Goal: Communication & Community: Answer question/provide support

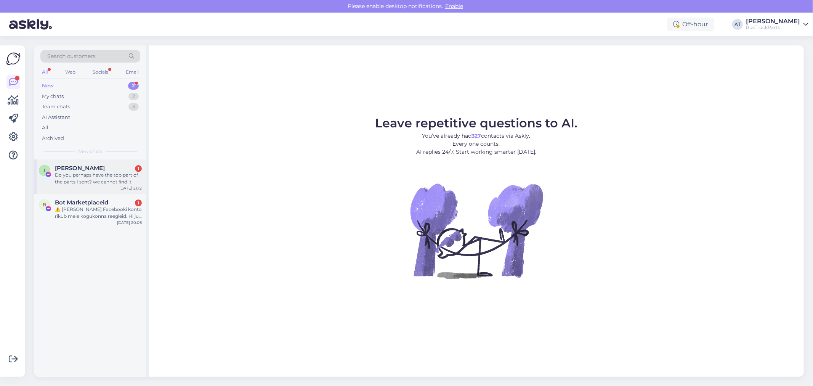
click at [78, 173] on div "Do you perhaps have the top part of the parts I sent? we cannot find it" at bounding box center [98, 179] width 87 height 14
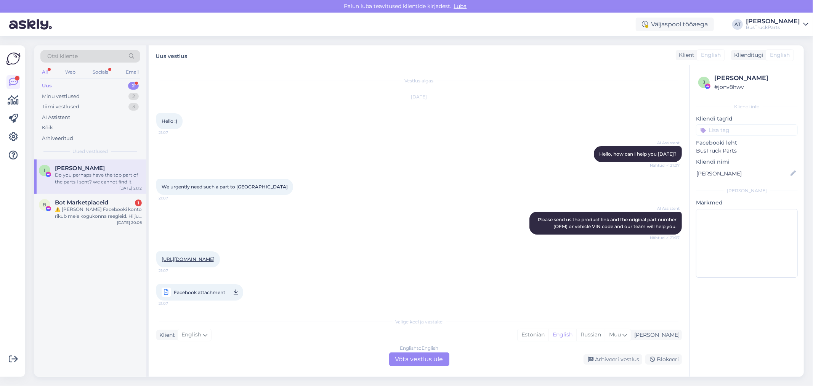
click at [215, 262] on link "[URL][DOMAIN_NAME]" at bounding box center [188, 259] width 53 height 6
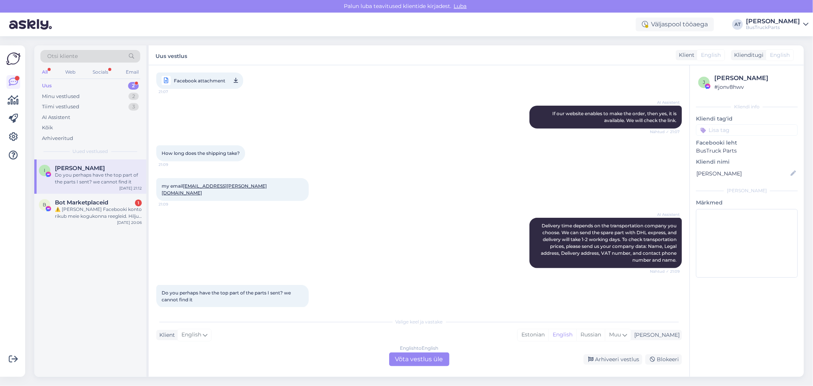
scroll to position [227, 0]
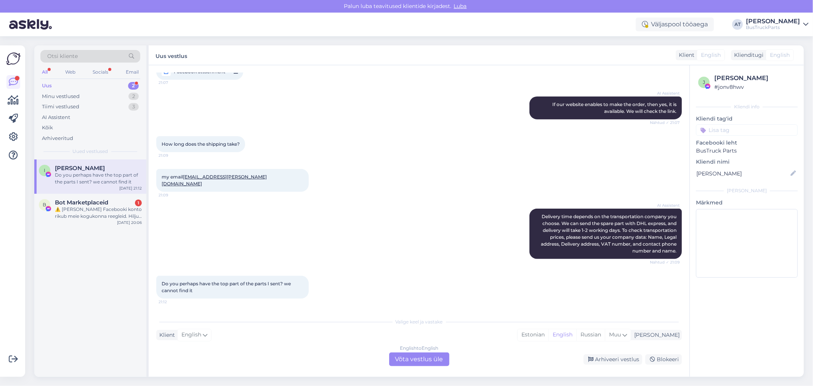
click at [424, 353] on div "English to English Võta vestlus üle" at bounding box center [419, 359] width 60 height 14
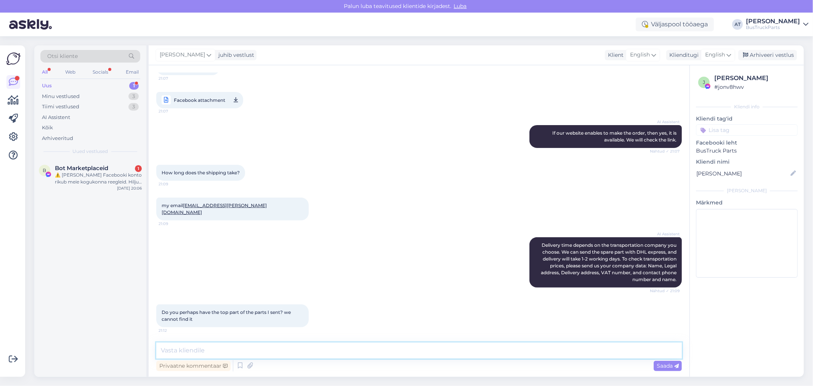
click at [410, 345] on textarea at bounding box center [419, 350] width 526 height 16
click at [290, 351] on textarea "Hello! Yes, the" at bounding box center [419, 350] width 526 height 16
paste textarea "Air Filter Housing"
type textarea "Hello! Yes, the Air Filter Housing is still available"
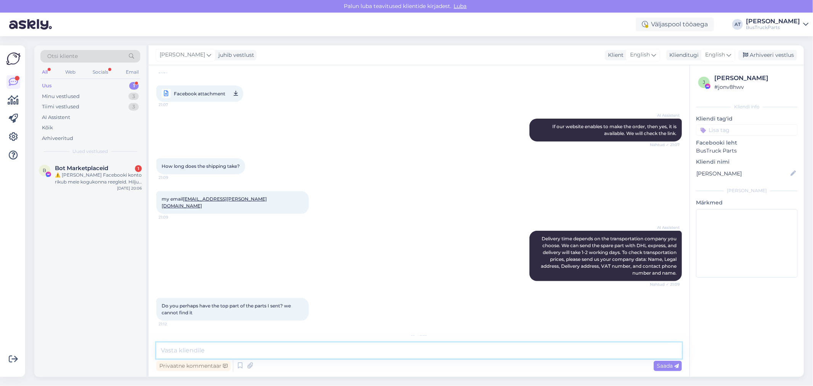
scroll to position [248, 0]
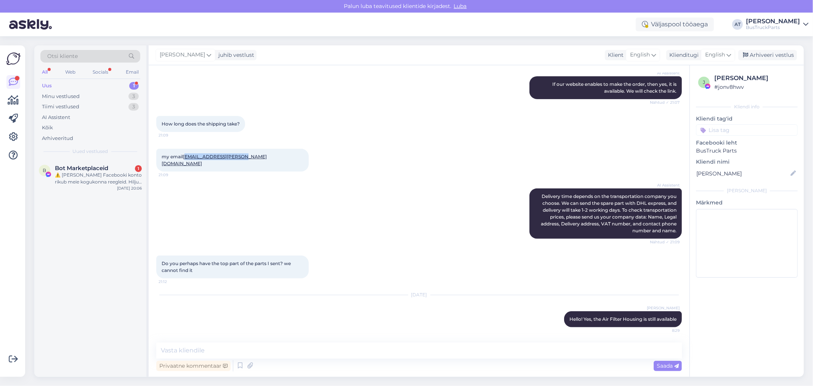
drag, startPoint x: 186, startPoint y: 168, endPoint x: 240, endPoint y: 168, distance: 54.9
click at [240, 168] on div "my email [PERSON_NAME][EMAIL_ADDRESS][PERSON_NAME][DOMAIN_NAME] 21:09" at bounding box center [232, 160] width 152 height 23
copy link "[PERSON_NAME][EMAIL_ADDRESS][PERSON_NAME][DOMAIN_NAME]"
click at [307, 346] on textarea at bounding box center [419, 350] width 526 height 16
type textarea "Please, send me Your company VAT number and delivery address"
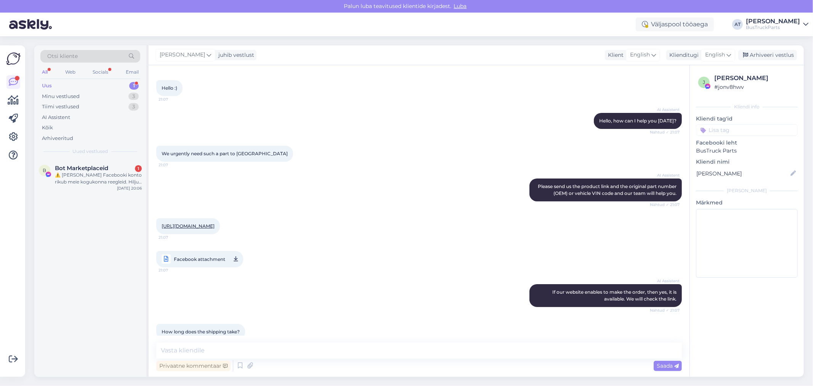
scroll to position [33, 0]
drag, startPoint x: 752, startPoint y: 78, endPoint x: 715, endPoint y: 74, distance: 37.2
click at [715, 74] on div "[PERSON_NAME]" at bounding box center [754, 78] width 81 height 9
copy div "[PERSON_NAME]"
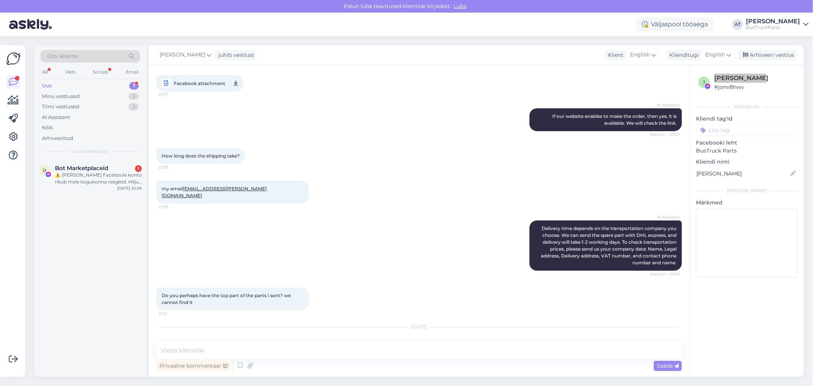
scroll to position [287, 0]
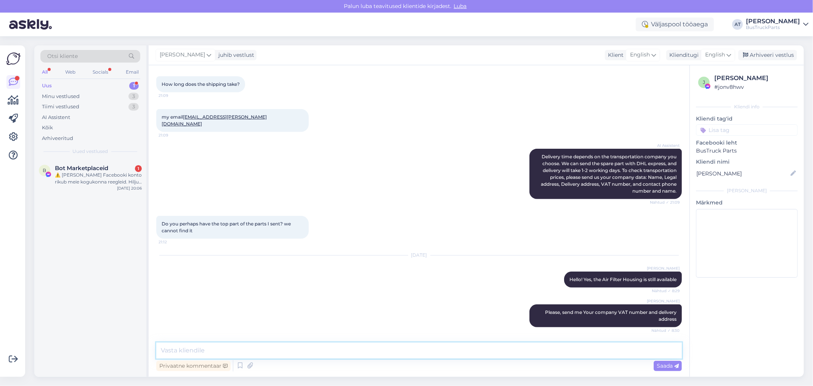
click at [458, 345] on textarea at bounding box center [419, 350] width 526 height 16
click at [100, 182] on div "⚠️ [PERSON_NAME] Facebooki konto rikub meie kogukonna reegleid. Hiljuti on meie…" at bounding box center [98, 179] width 87 height 14
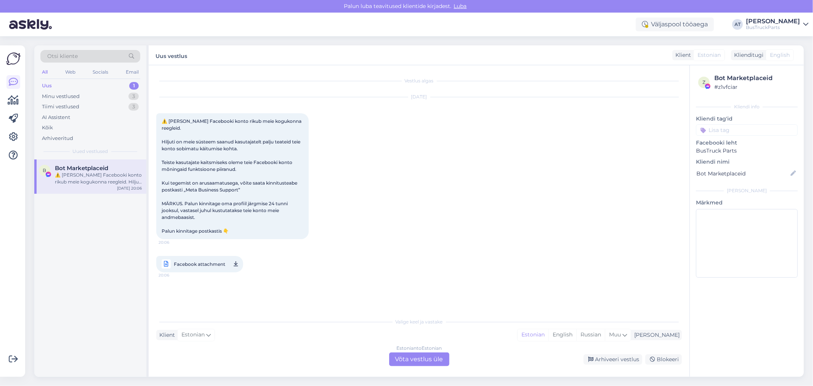
scroll to position [0, 0]
click at [663, 361] on div "Blokeeri" at bounding box center [663, 359] width 37 height 10
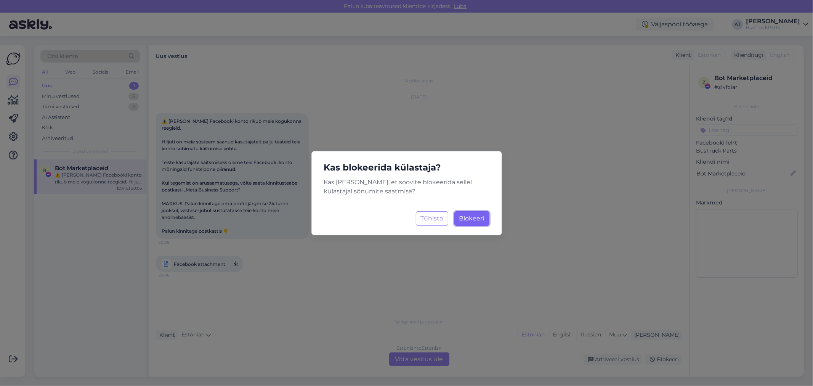
click at [469, 222] on button "Blokeeri Laadimine..." at bounding box center [471, 218] width 35 height 14
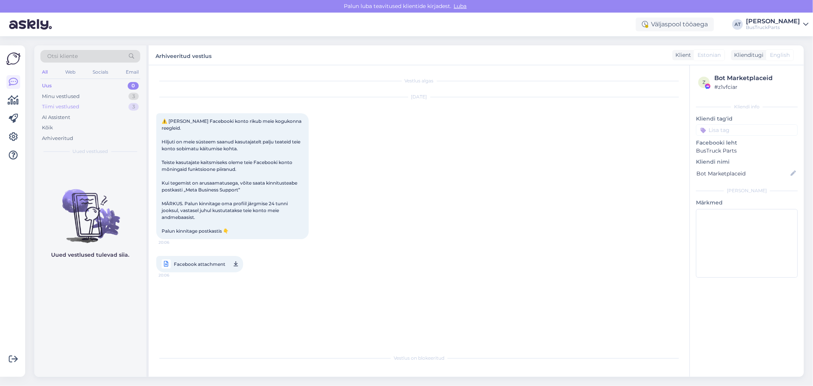
click at [71, 101] on div "Tiimi vestlused 3" at bounding box center [90, 106] width 100 height 11
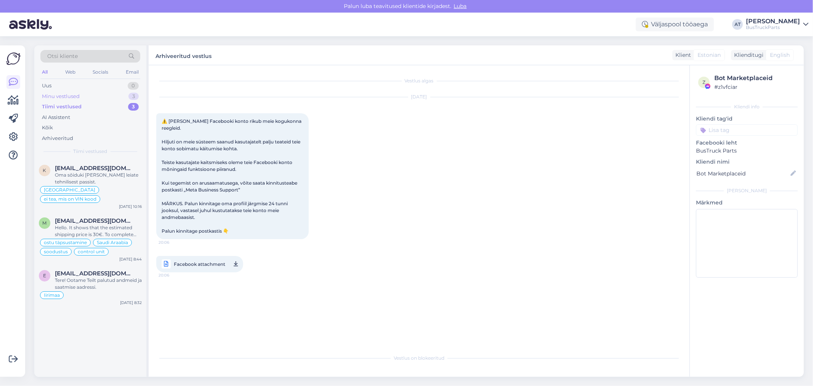
click at [88, 101] on div "Minu vestlused 3" at bounding box center [90, 96] width 100 height 11
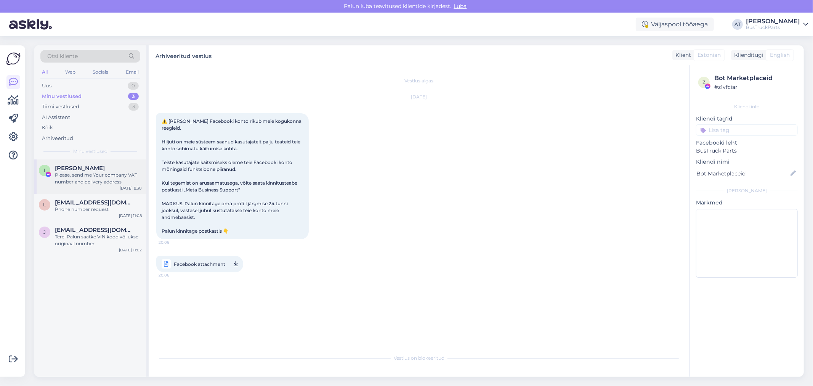
click at [88, 167] on span "[PERSON_NAME]" at bounding box center [80, 168] width 50 height 7
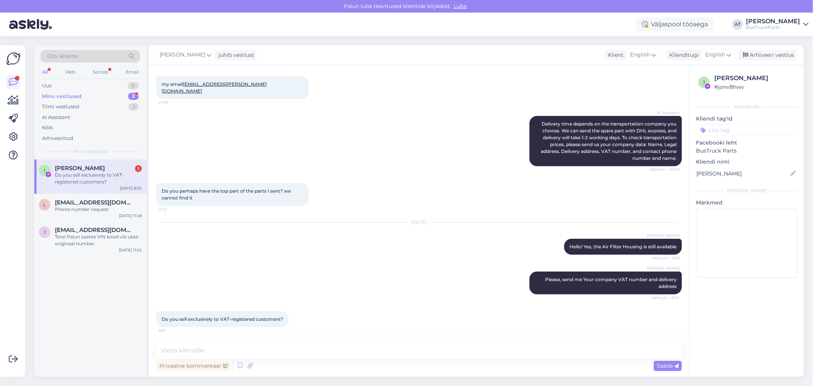
scroll to position [319, 0]
drag, startPoint x: 172, startPoint y: 321, endPoint x: 224, endPoint y: 321, distance: 52.2
click at [224, 321] on span "Do you sell exclusively to VAT-registered customers?" at bounding box center [223, 319] width 122 height 6
click at [279, 290] on div "[PERSON_NAME] Please, send me Your company VAT number and delivery address Näht…" at bounding box center [419, 283] width 526 height 40
click at [272, 357] on textarea at bounding box center [419, 350] width 526 height 16
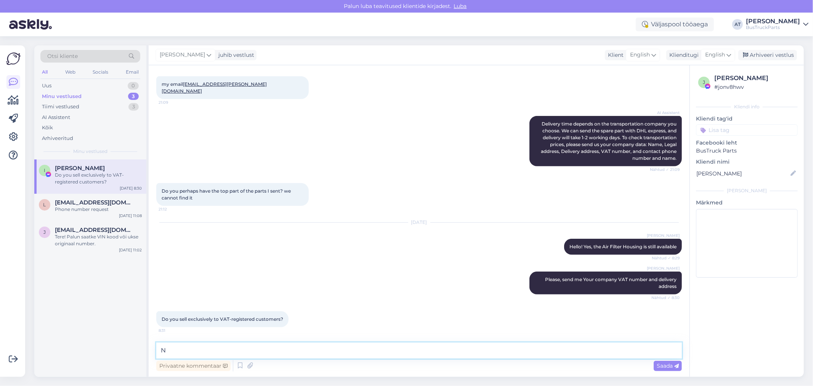
type textarea "No"
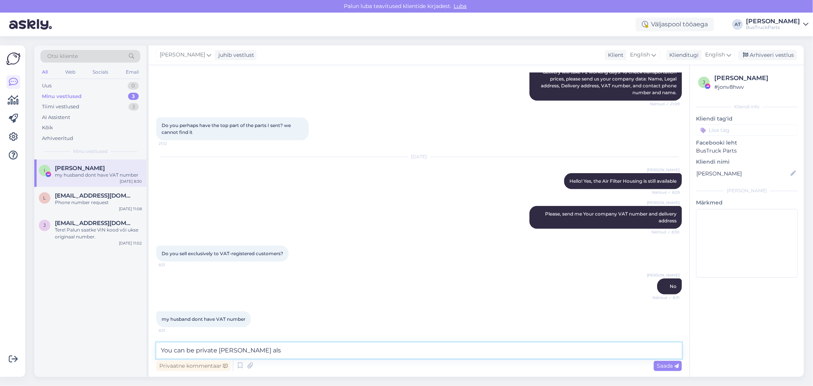
type textarea "You can be private [PERSON_NAME] also"
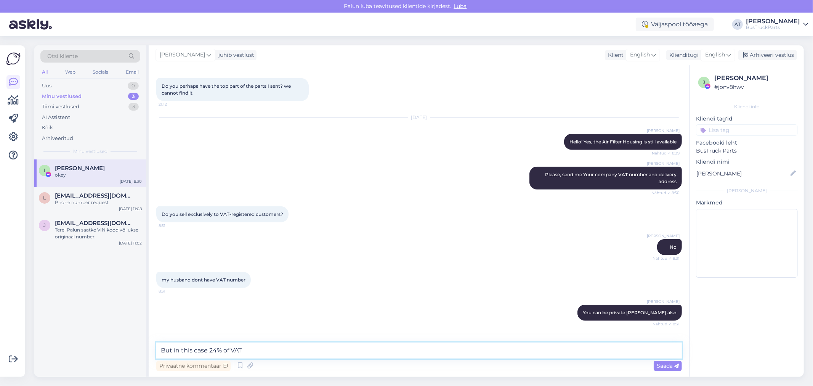
scroll to position [451, 0]
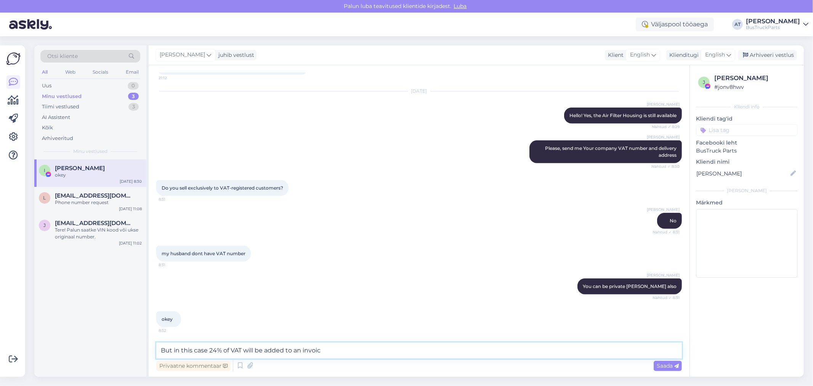
type textarea "But in this case 24% of VAT will be added to an invoice"
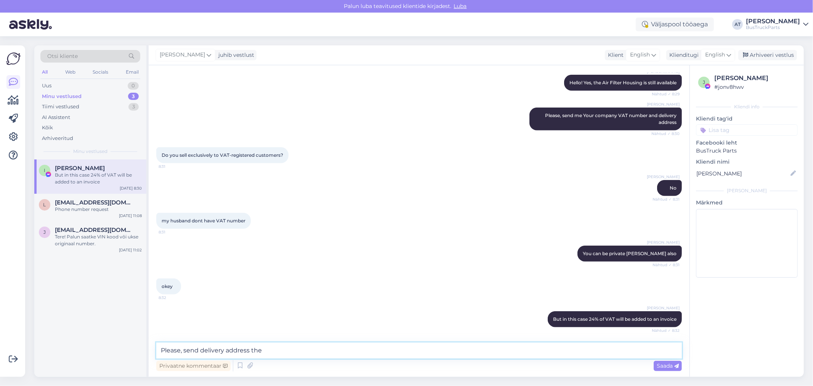
type textarea "Please, send delivery address then"
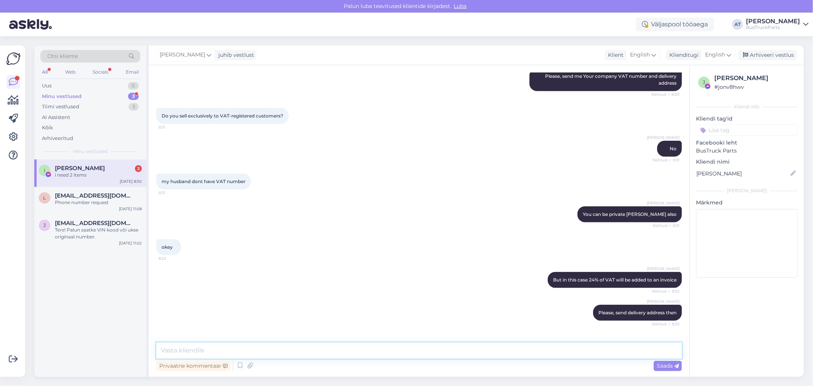
scroll to position [628, 0]
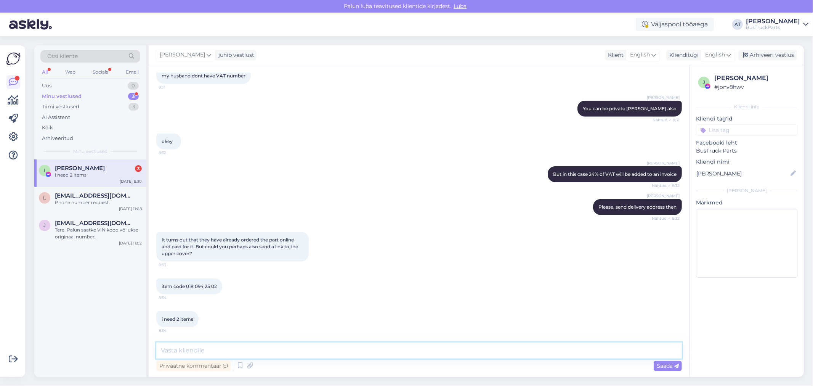
click at [234, 348] on textarea at bounding box center [419, 350] width 526 height 16
drag, startPoint x: 187, startPoint y: 286, endPoint x: 218, endPoint y: 285, distance: 31.6
click at [218, 285] on div "item code 018 094 25 02 8:34" at bounding box center [189, 286] width 66 height 16
copy span "018 094 25 02"
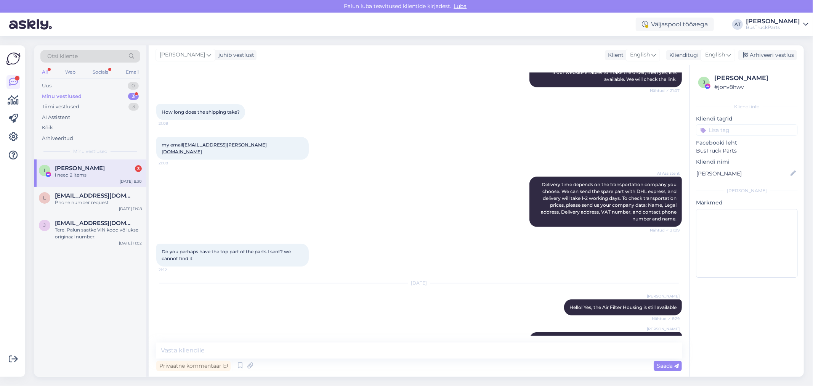
scroll to position [120, 0]
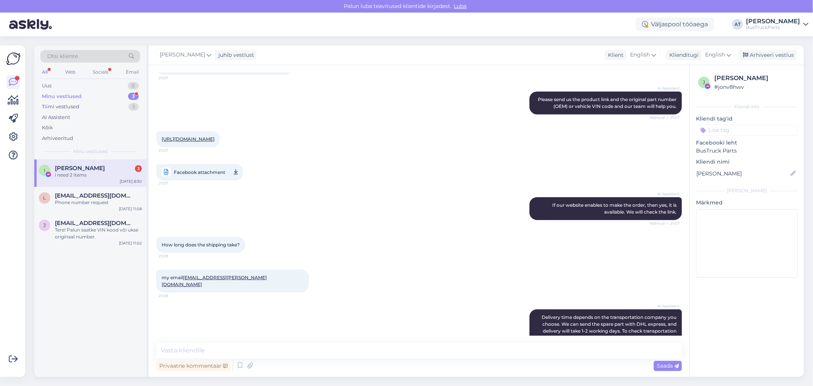
click at [215, 142] on link "[URL][DOMAIN_NAME]" at bounding box center [188, 139] width 53 height 6
click at [233, 352] on textarea at bounding box center [419, 350] width 526 height 16
paste textarea "0180942502"
type textarea "We don´t have spare part with numner 0180942502"
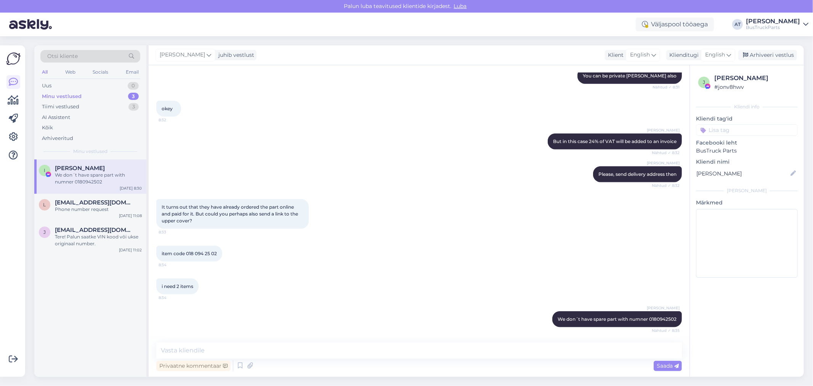
scroll to position [709, 0]
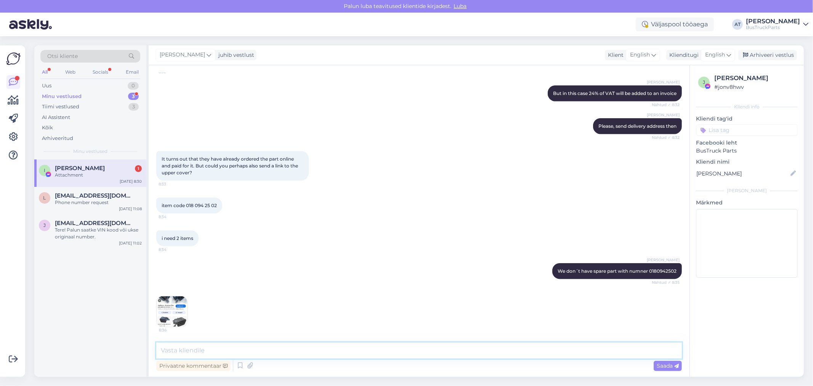
click at [255, 358] on textarea at bounding box center [419, 350] width 526 height 16
click at [256, 353] on textarea at bounding box center [419, 350] width 526 height 16
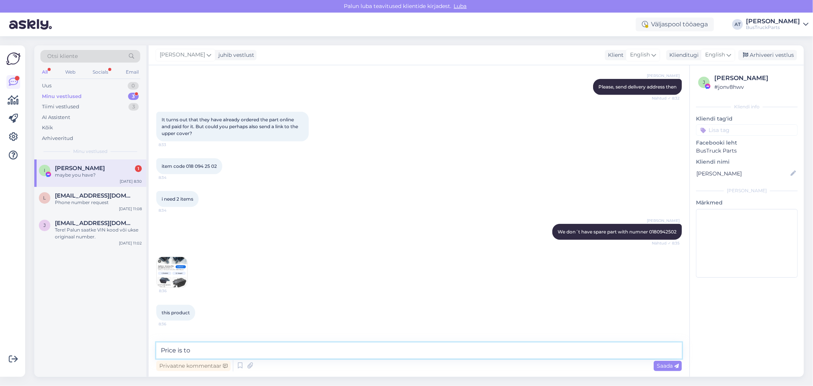
scroll to position [775, 0]
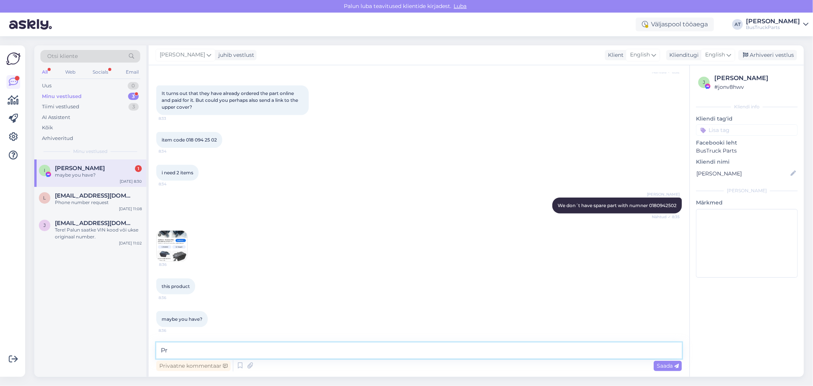
type textarea "P"
type textarea "No, we don´t have."
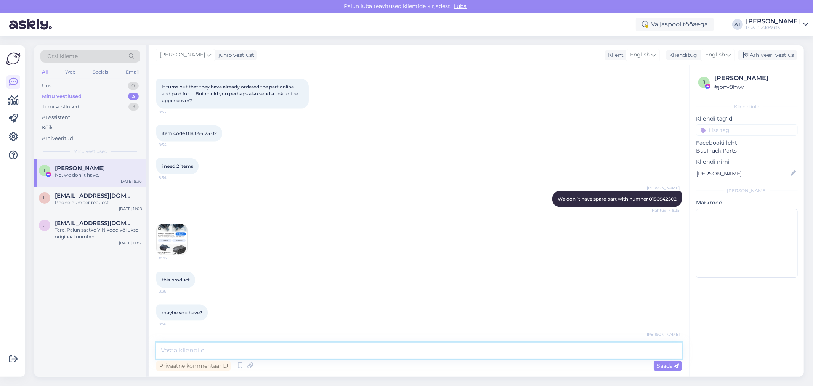
scroll to position [807, 0]
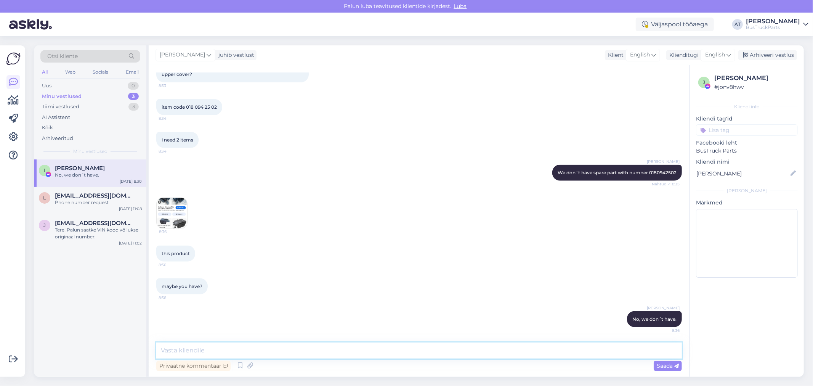
type textarea "N"
type textarea "The price of new spare part is low, so it is not points to sell used"
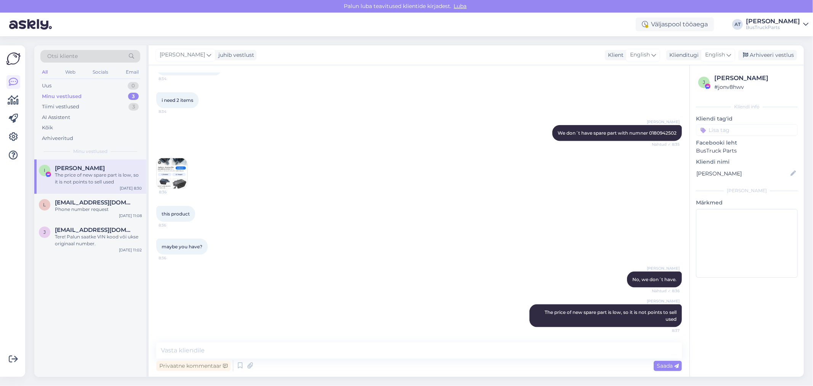
click at [178, 180] on img at bounding box center [172, 173] width 30 height 30
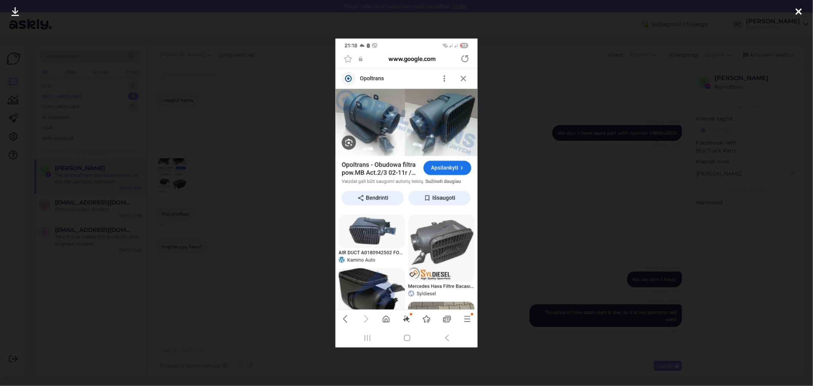
click at [521, 205] on div at bounding box center [406, 193] width 813 height 386
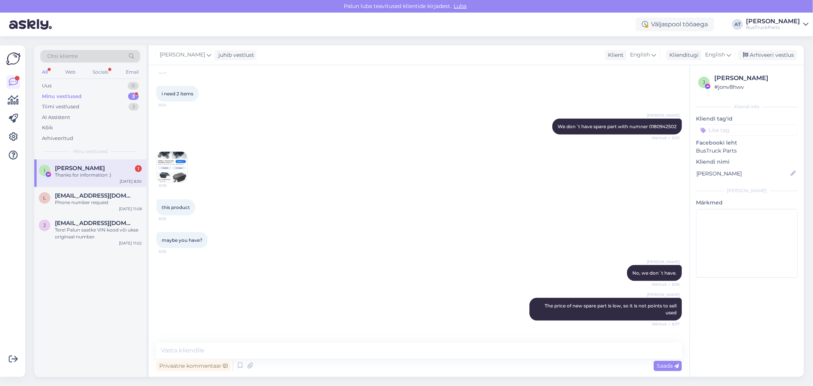
scroll to position [880, 0]
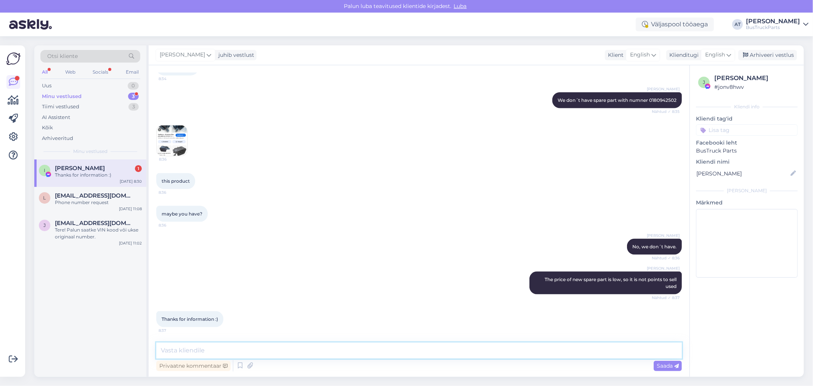
click at [260, 344] on textarea at bounding box center [419, 350] width 526 height 16
type textarea "You are welcome :)"
